Goal: Information Seeking & Learning: Learn about a topic

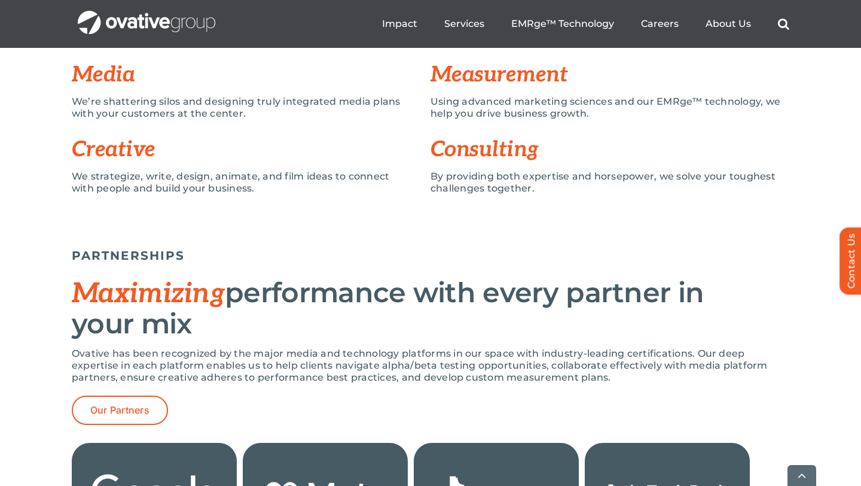
scroll to position [1017, 0]
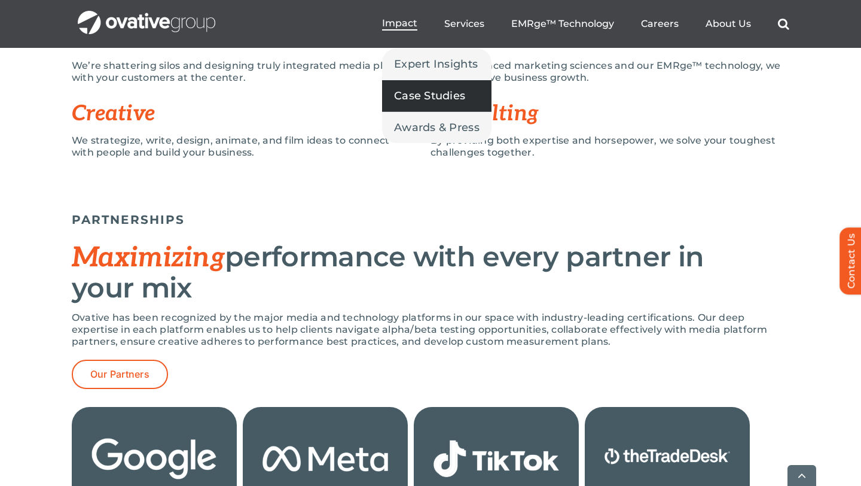
click at [398, 97] on span "Case Studies" at bounding box center [429, 95] width 71 height 17
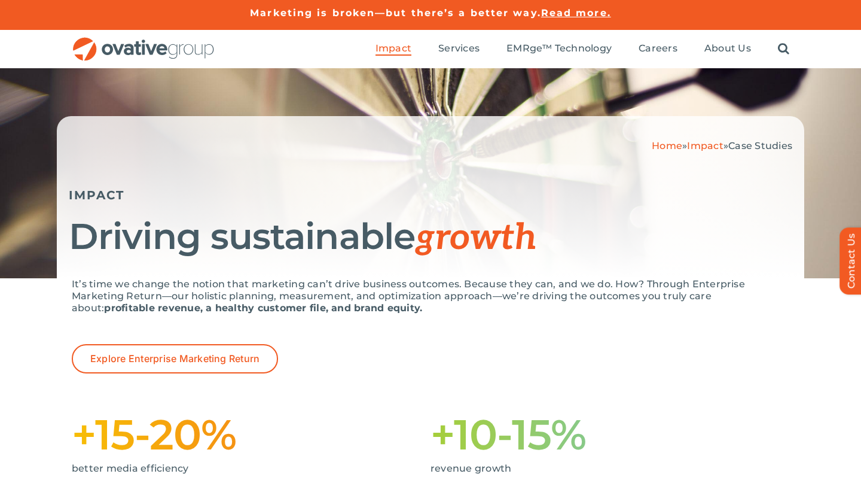
click at [139, 39] on img "OG_Full_horizontal_RGB" at bounding box center [144, 49] width 144 height 25
